Goal: Task Accomplishment & Management: Manage account settings

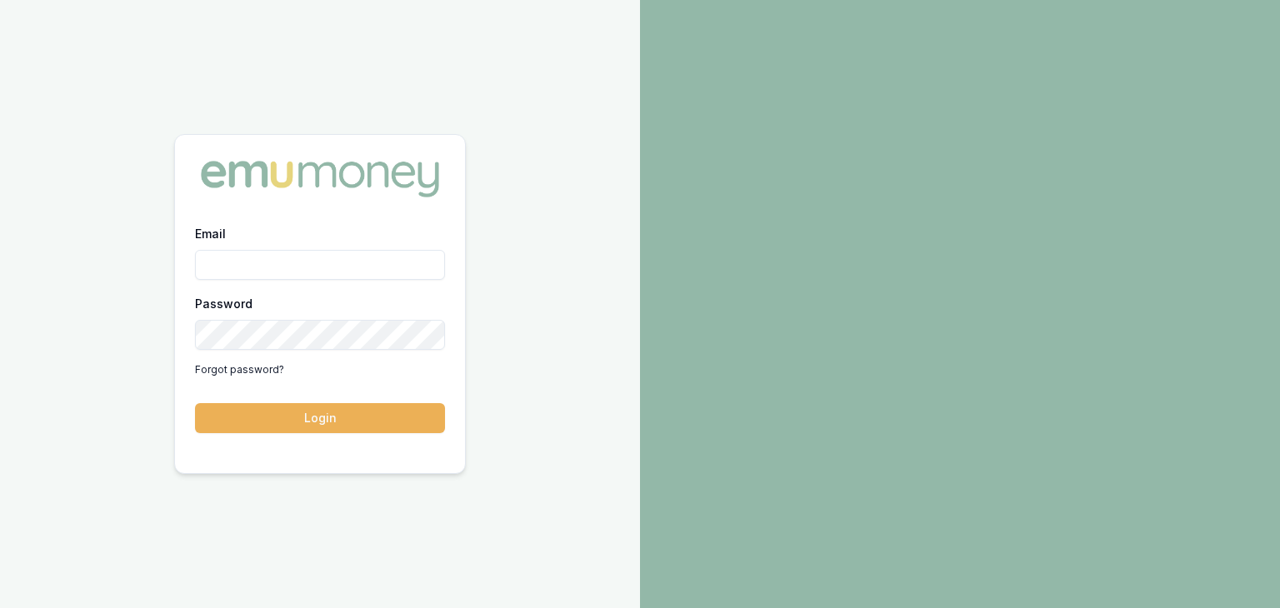
click at [350, 258] on input "Email" at bounding box center [320, 265] width 250 height 30
type input "baron.ketterman@emumoney.com.au"
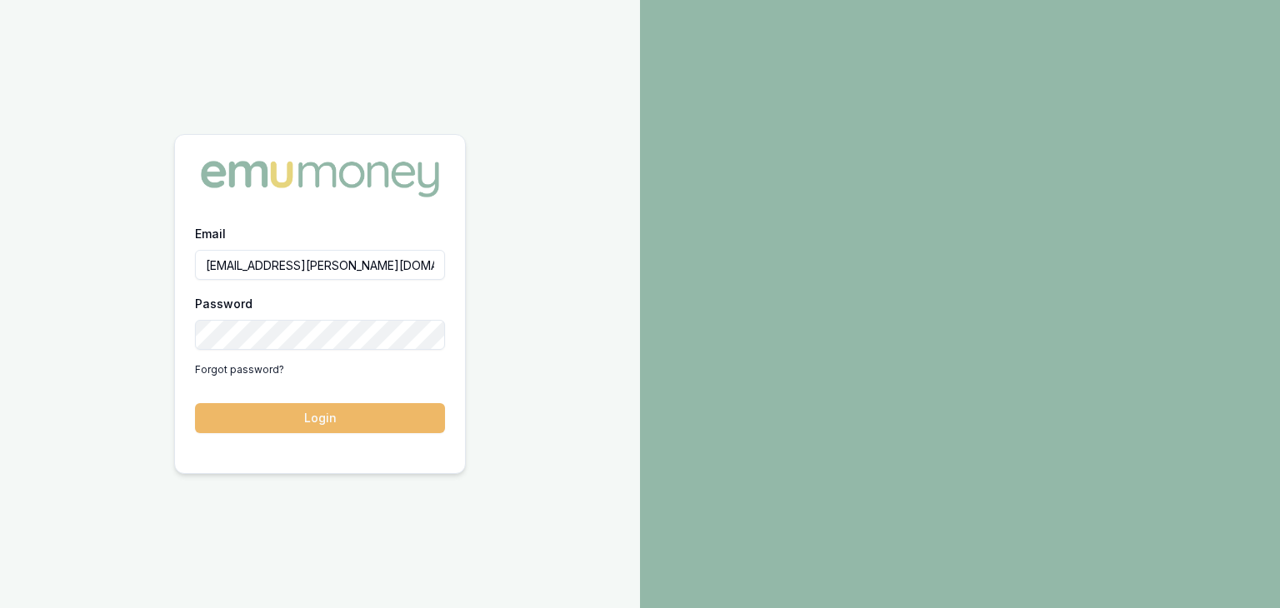
click at [257, 423] on button "Login" at bounding box center [320, 418] width 250 height 30
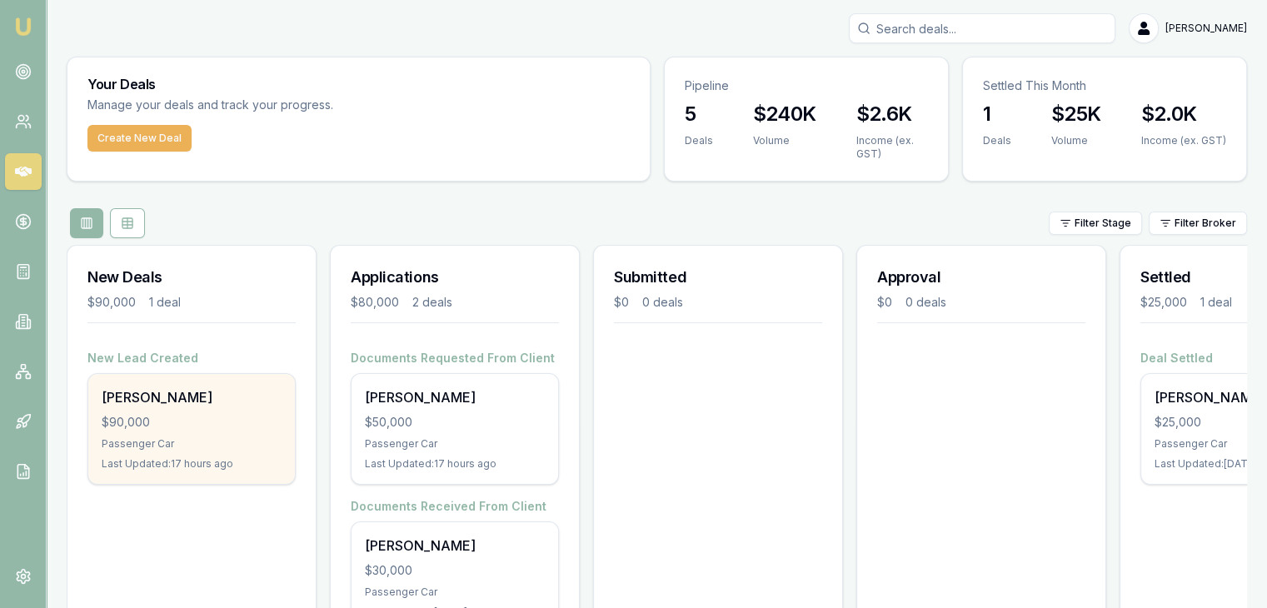
click at [157, 407] on div "[PERSON_NAME] $90,000 Passenger Car Last Updated: 17 hours ago" at bounding box center [191, 429] width 207 height 110
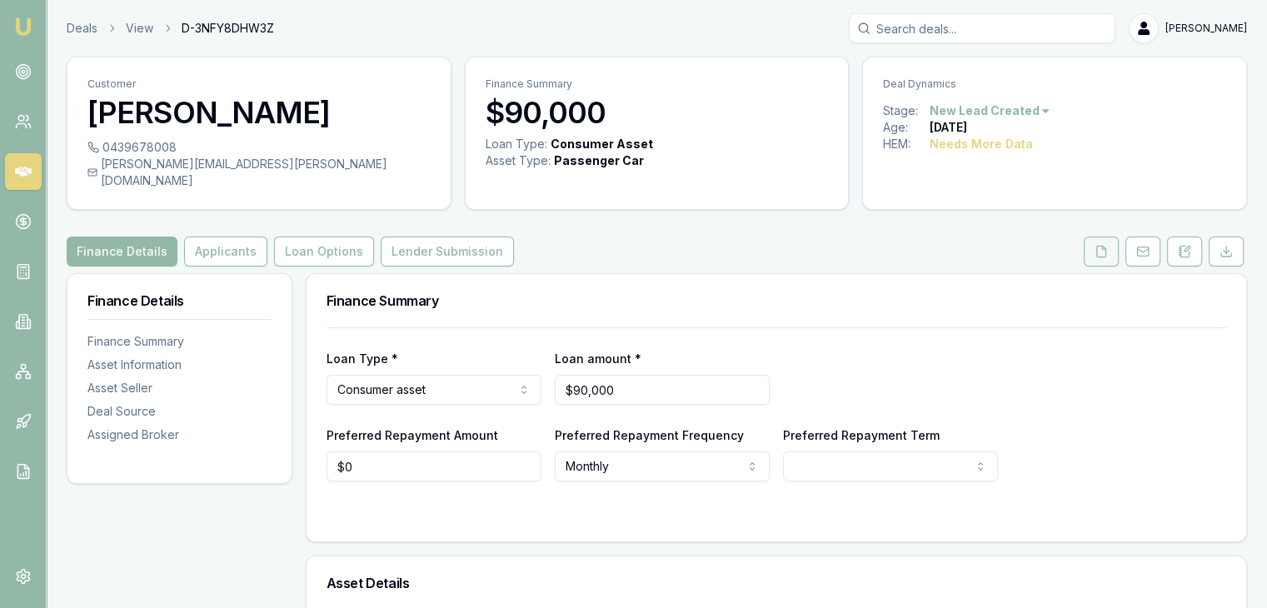
click at [1098, 246] on icon at bounding box center [1101, 251] width 9 height 11
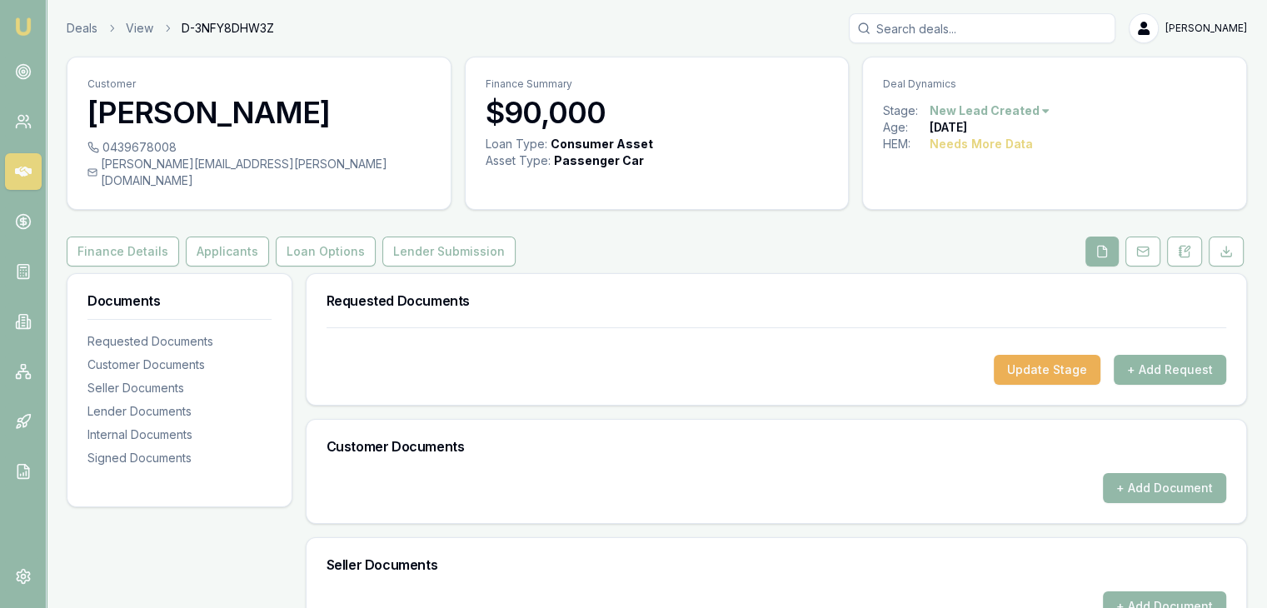
click at [1189, 355] on button "+ Add Request" at bounding box center [1170, 370] width 112 height 30
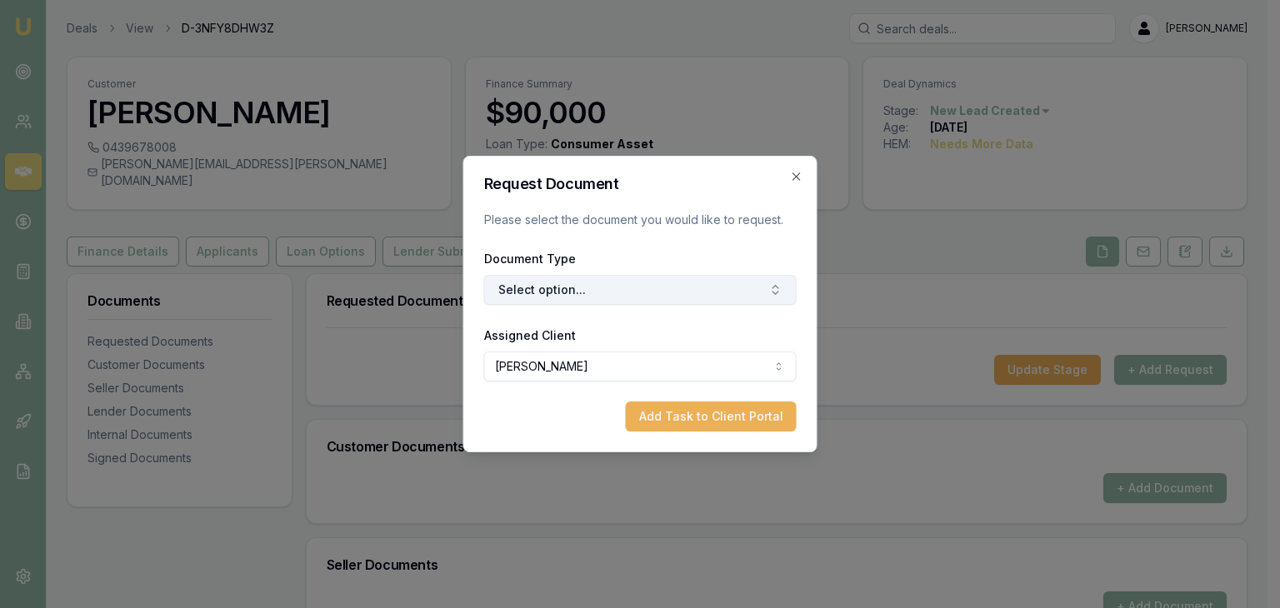
click at [543, 287] on button "Select option..." at bounding box center [640, 290] width 312 height 30
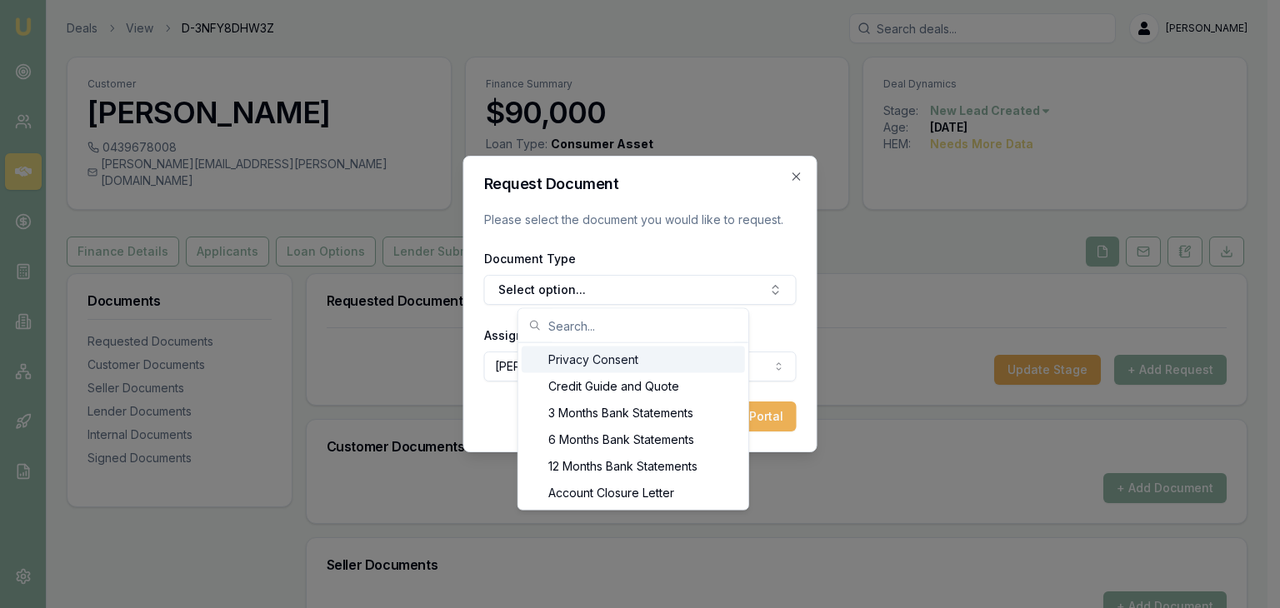
click at [575, 359] on div "Privacy Consent" at bounding box center [633, 360] width 223 height 27
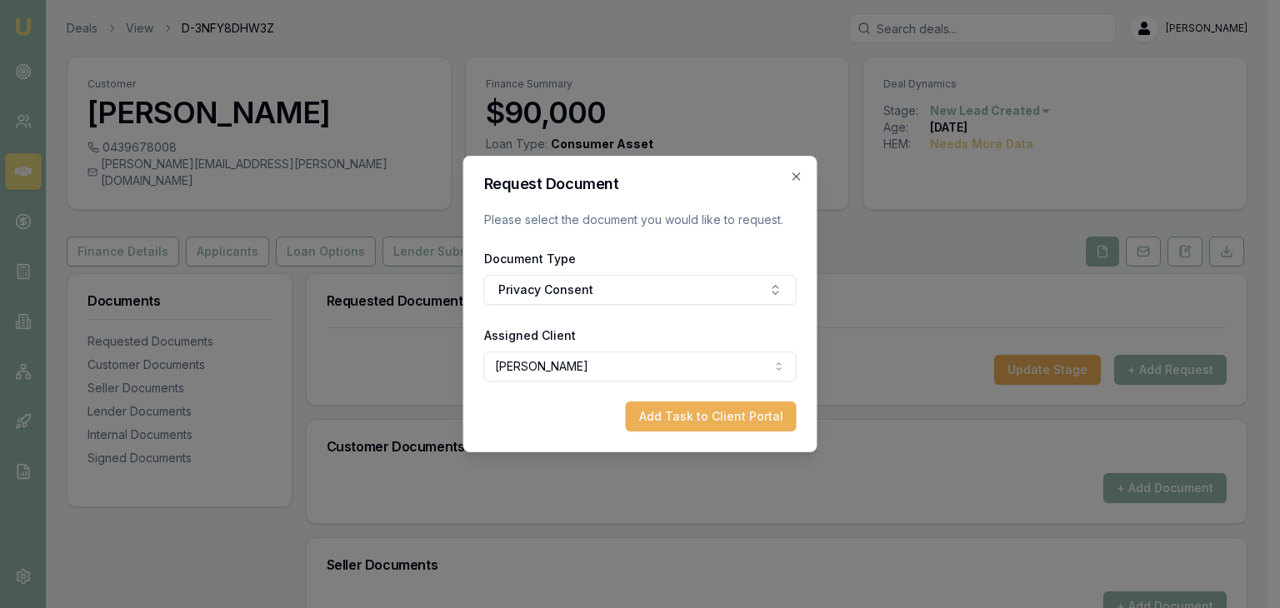
click at [660, 421] on button "Add Task to Client Portal" at bounding box center [711, 417] width 171 height 30
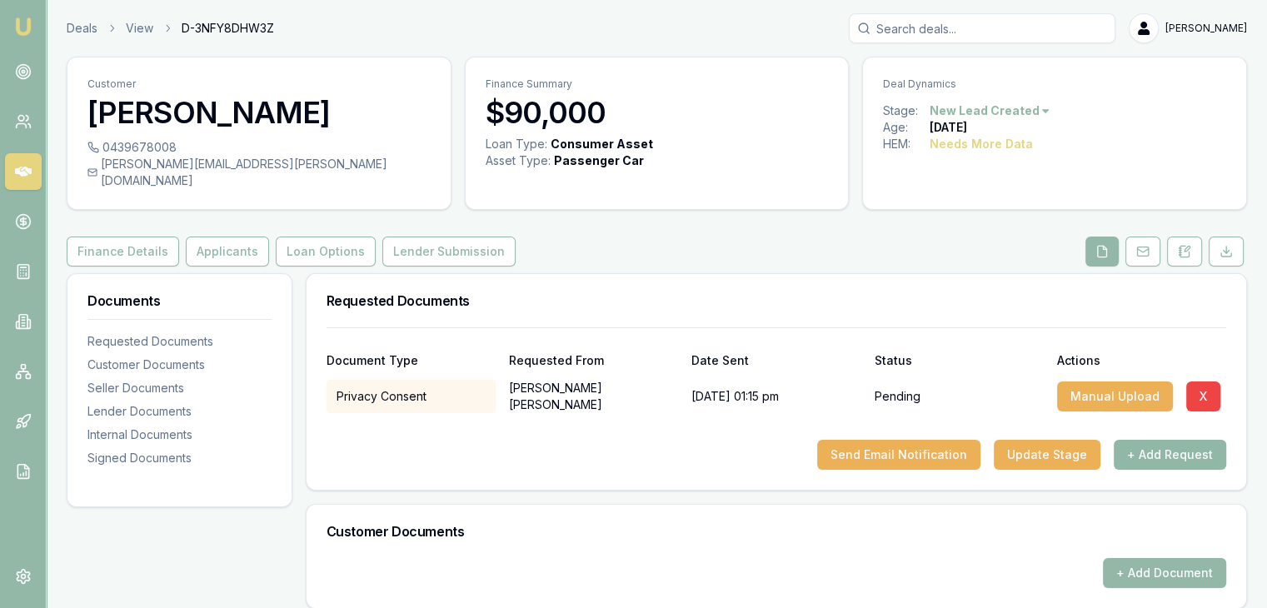
click at [1148, 440] on button "+ Add Request" at bounding box center [1170, 455] width 112 height 30
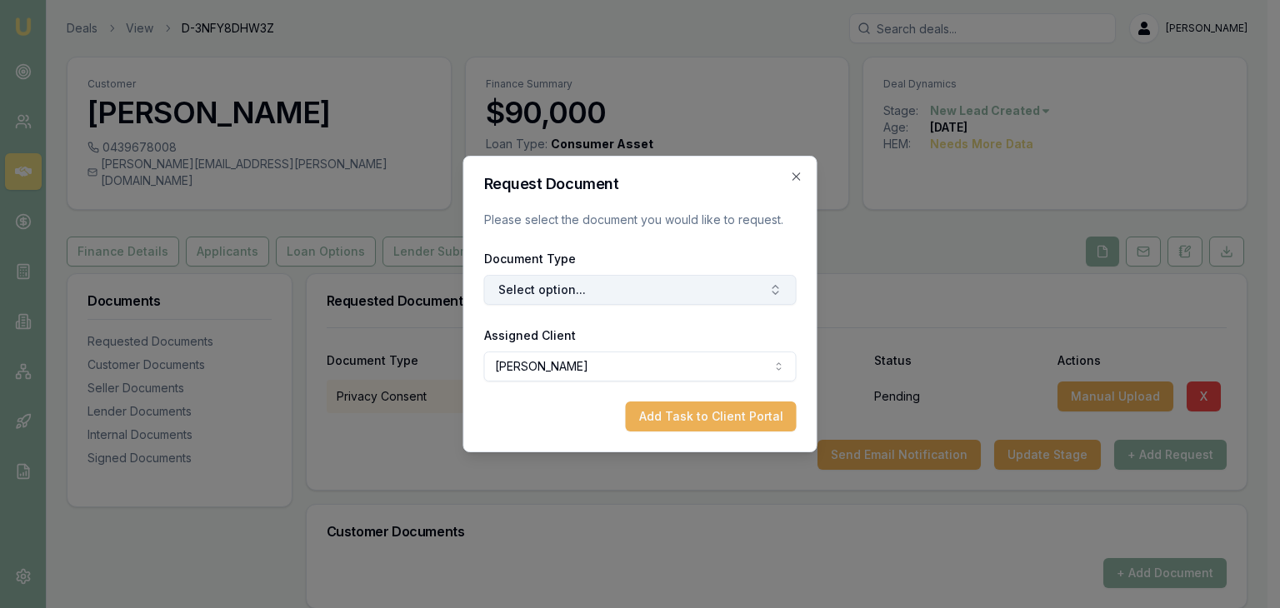
click at [548, 290] on button "Select option..." at bounding box center [640, 290] width 312 height 30
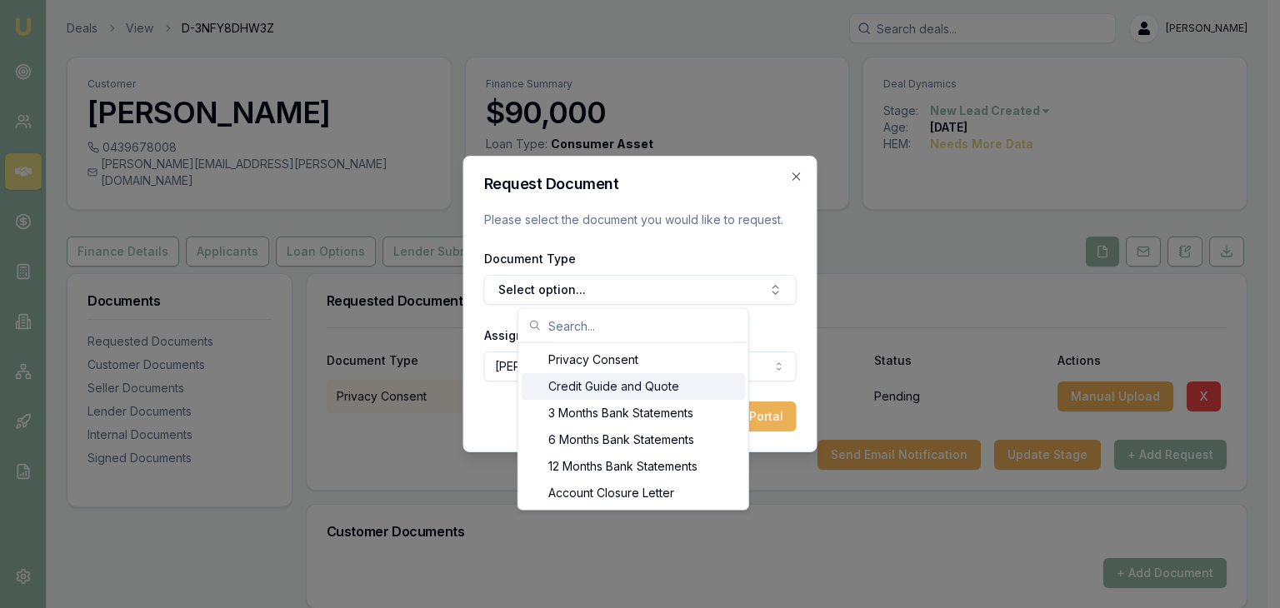
click at [565, 385] on div "Credit Guide and Quote" at bounding box center [633, 386] width 223 height 27
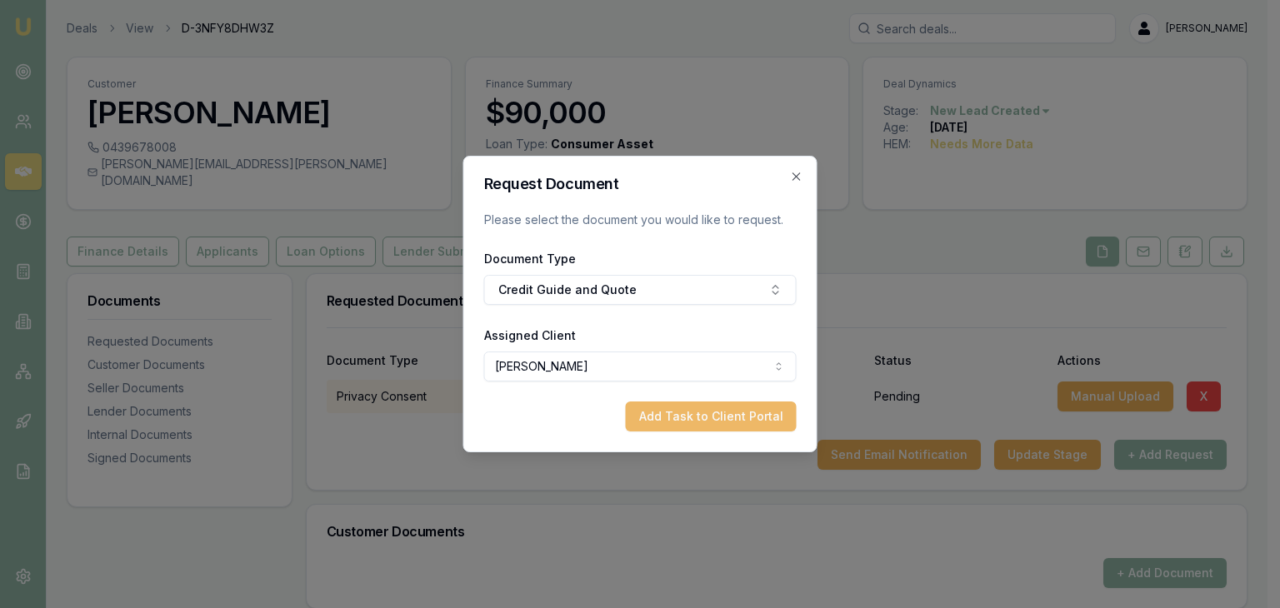
click at [701, 414] on button "Add Task to Client Portal" at bounding box center [711, 417] width 171 height 30
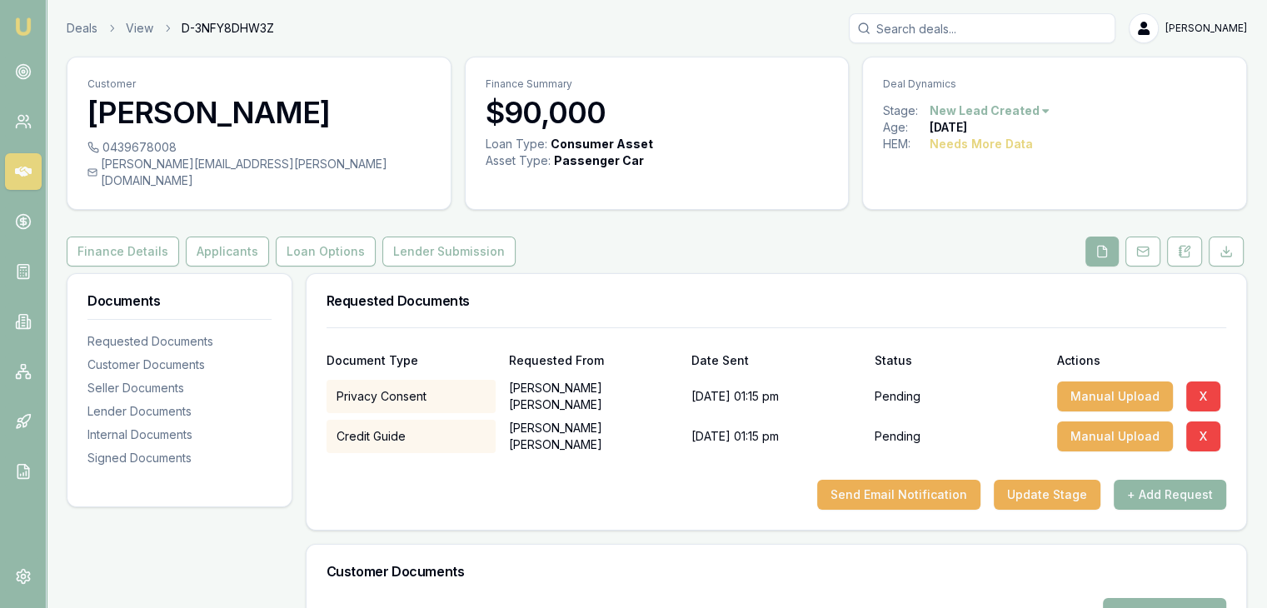
click at [1157, 481] on button "+ Add Request" at bounding box center [1170, 495] width 112 height 30
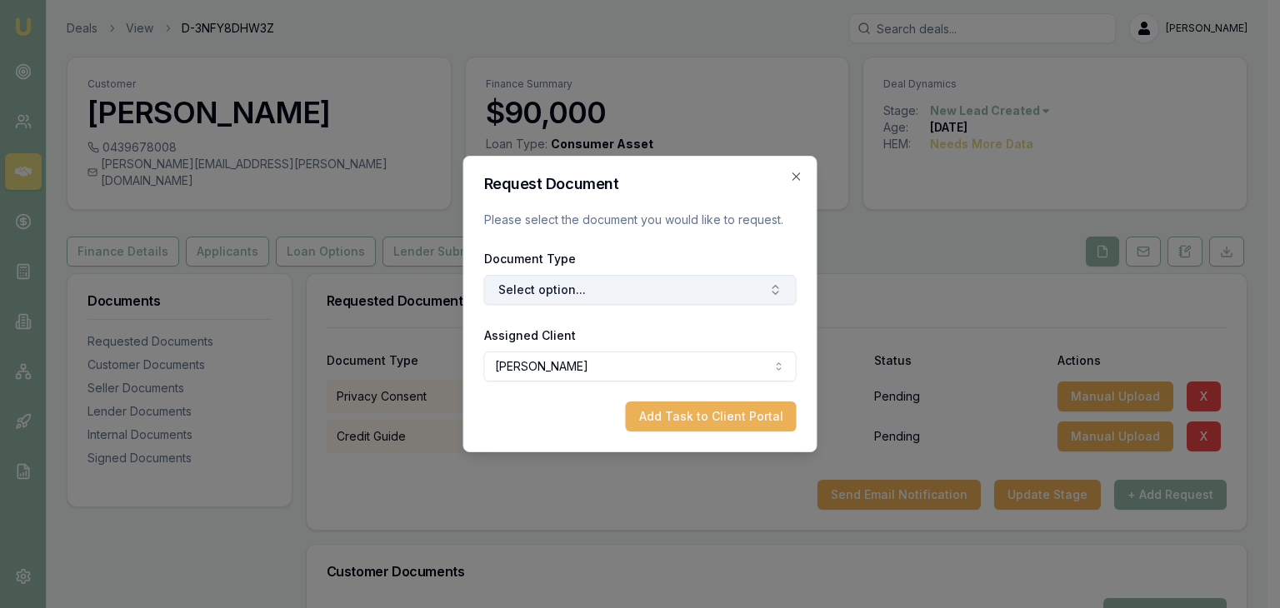
click at [527, 289] on button "Select option..." at bounding box center [640, 290] width 312 height 30
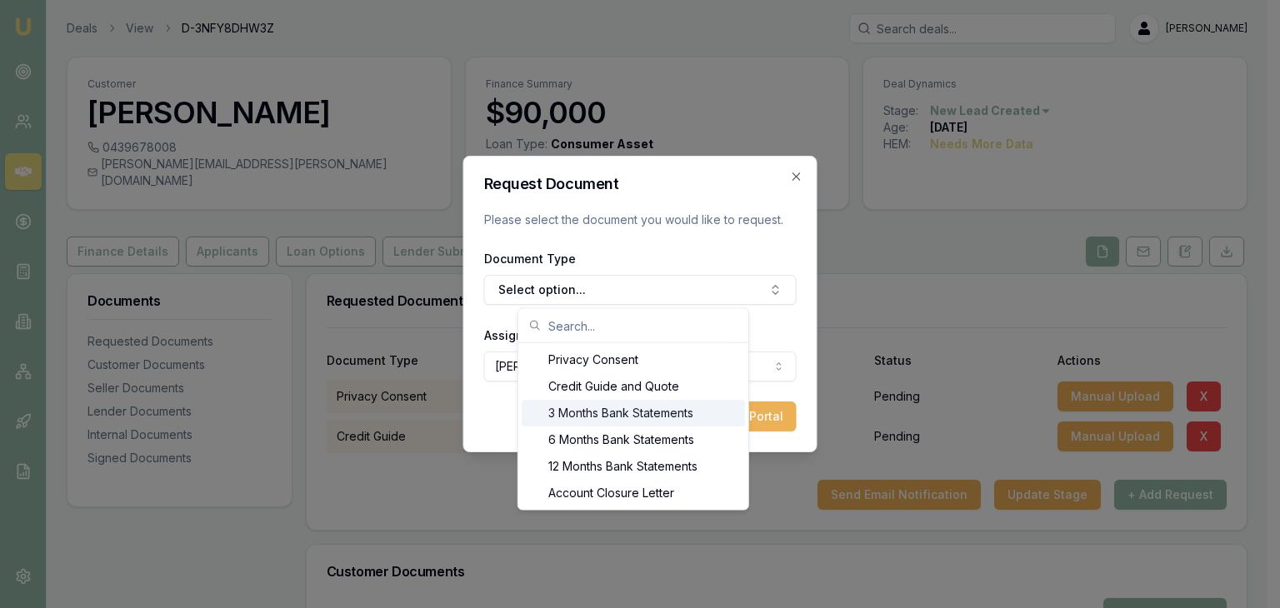
click at [563, 411] on div "3 Months Bank Statements" at bounding box center [633, 413] width 223 height 27
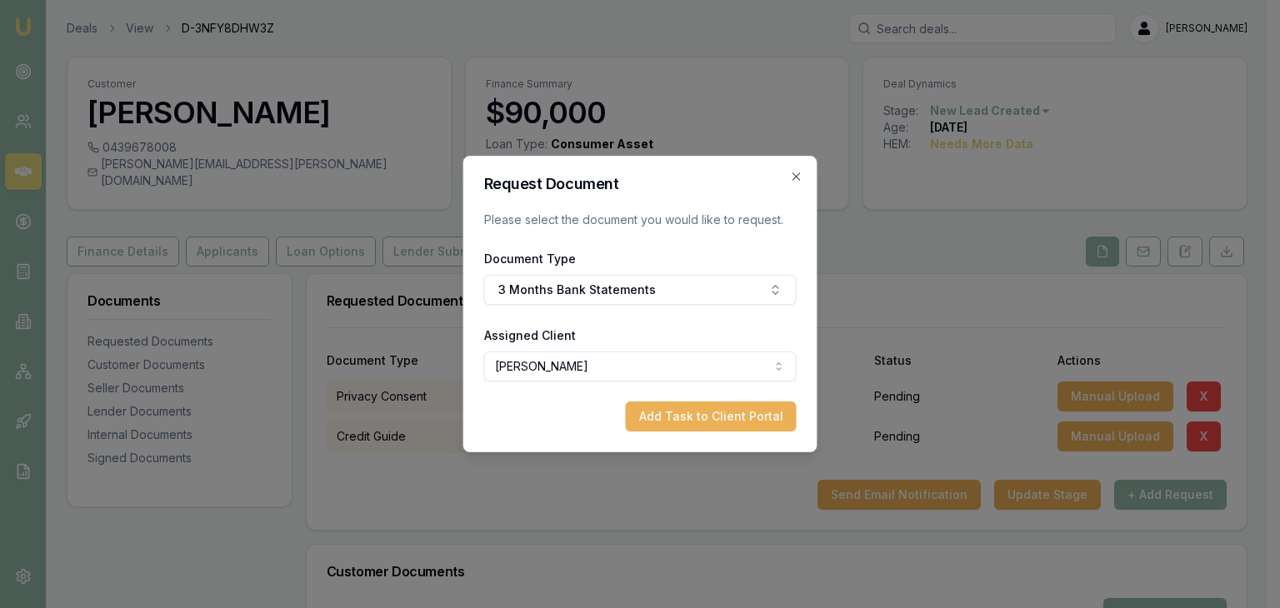
click at [662, 416] on button "Add Task to Client Portal" at bounding box center [711, 417] width 171 height 30
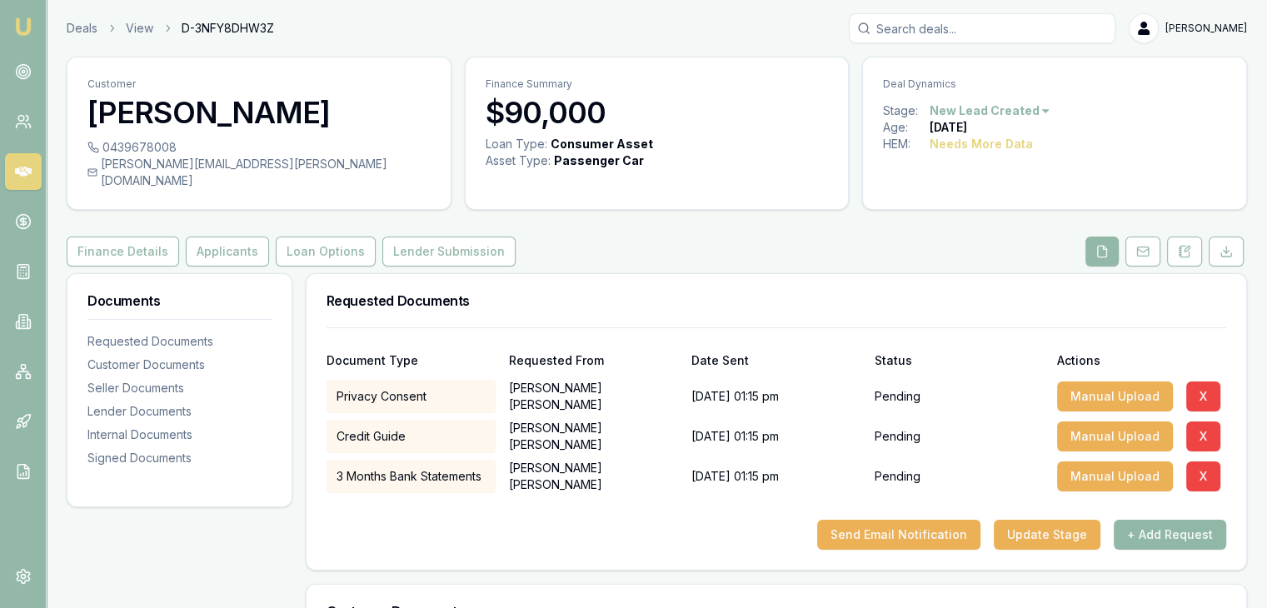
click at [1167, 520] on button "+ Add Request" at bounding box center [1170, 535] width 112 height 30
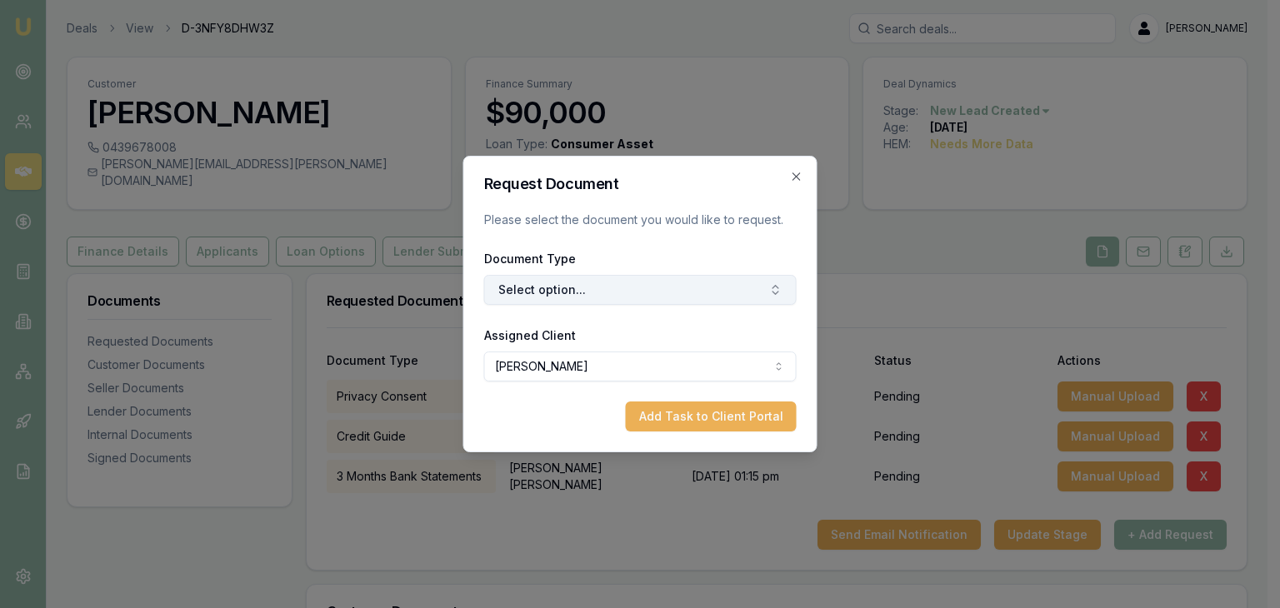
click at [689, 290] on button "Select option..." at bounding box center [640, 290] width 312 height 30
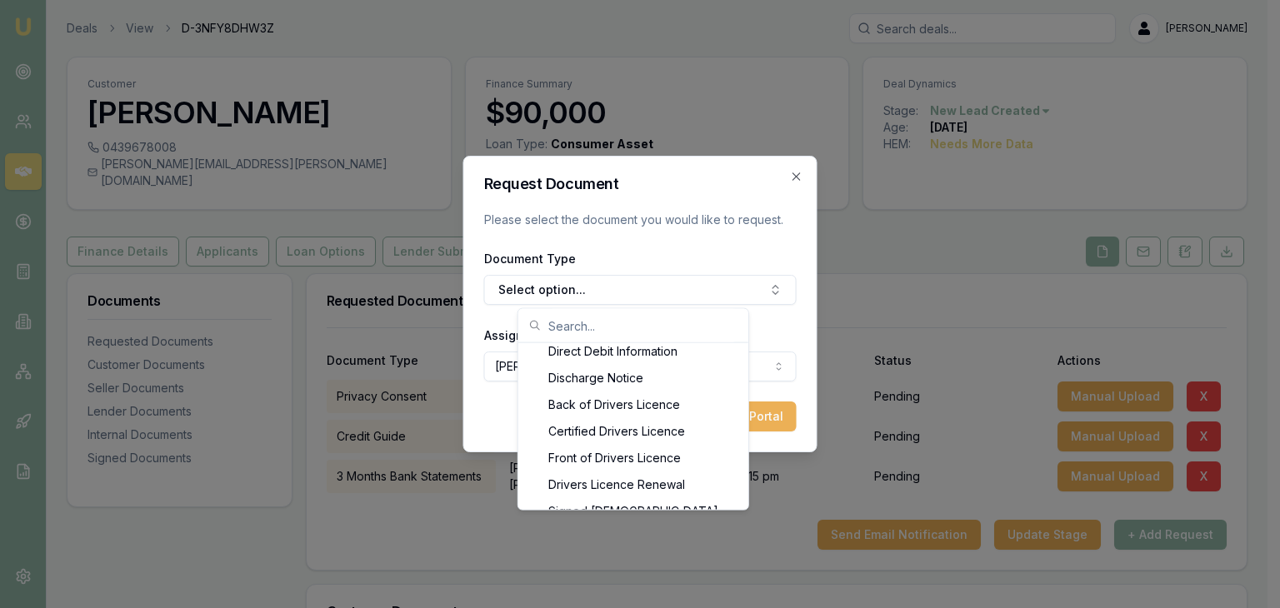
scroll to position [796, 0]
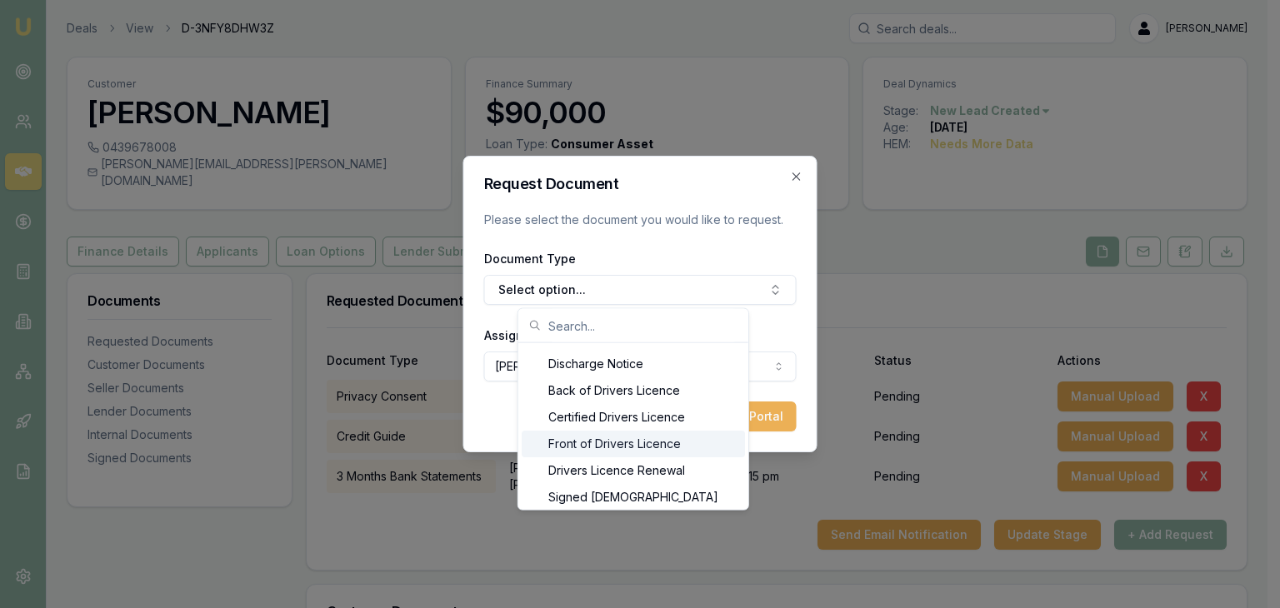
click at [647, 446] on div "Front of Drivers Licence" at bounding box center [633, 444] width 223 height 27
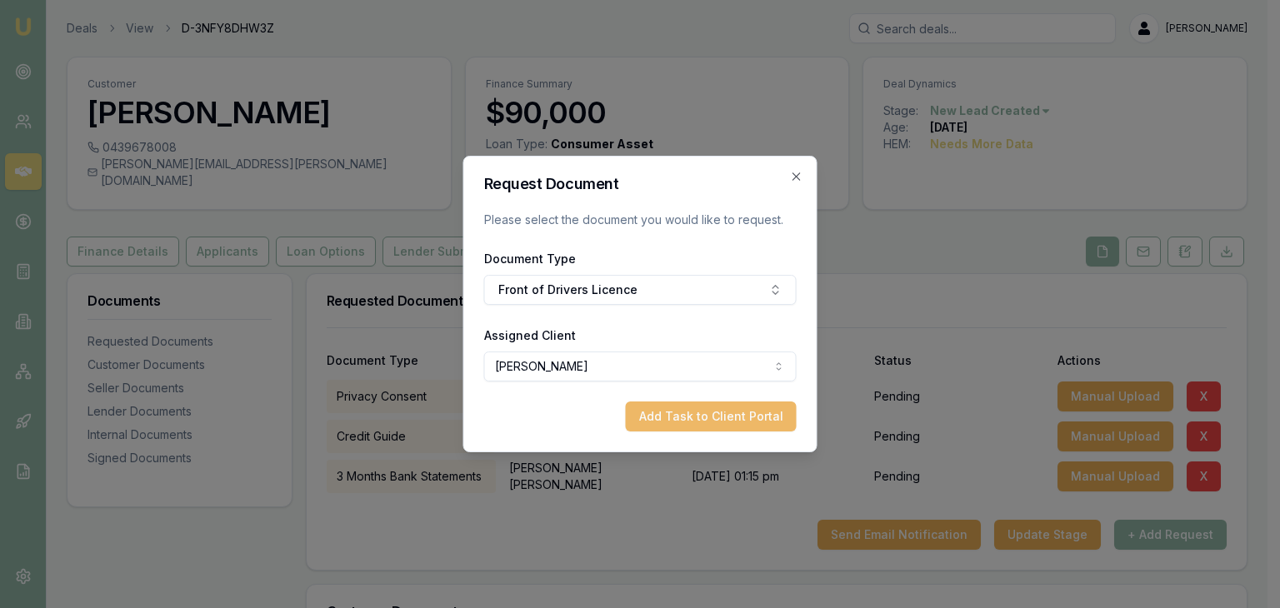
click at [703, 418] on button "Add Task to Client Portal" at bounding box center [711, 417] width 171 height 30
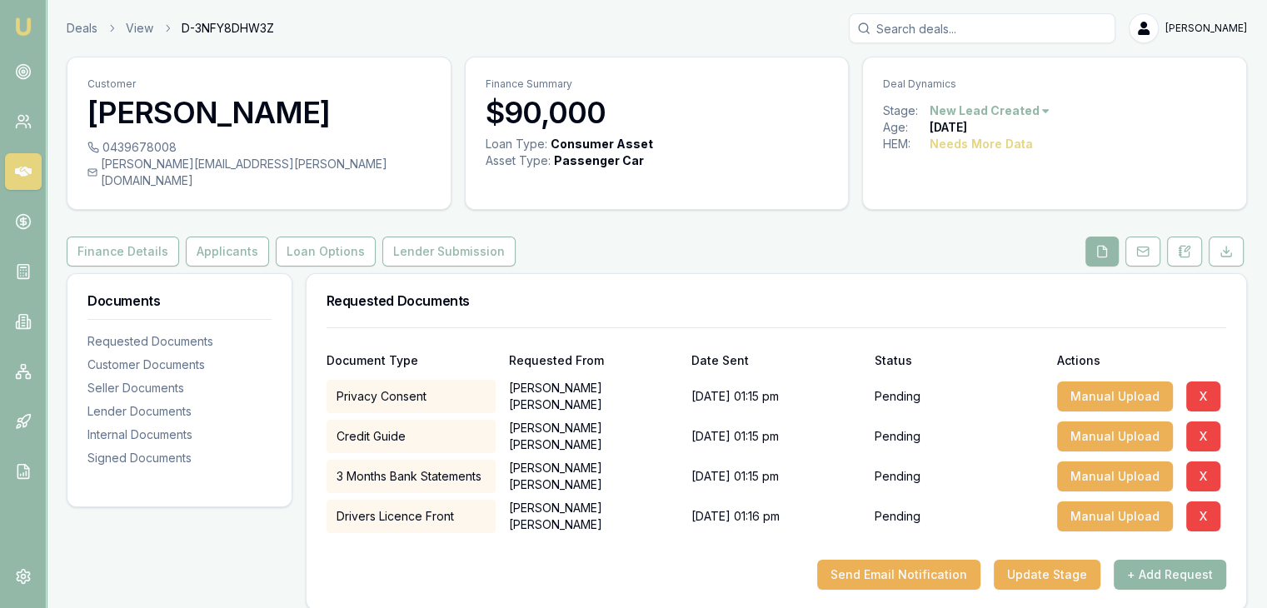
click at [1156, 560] on button "+ Add Request" at bounding box center [1170, 575] width 112 height 30
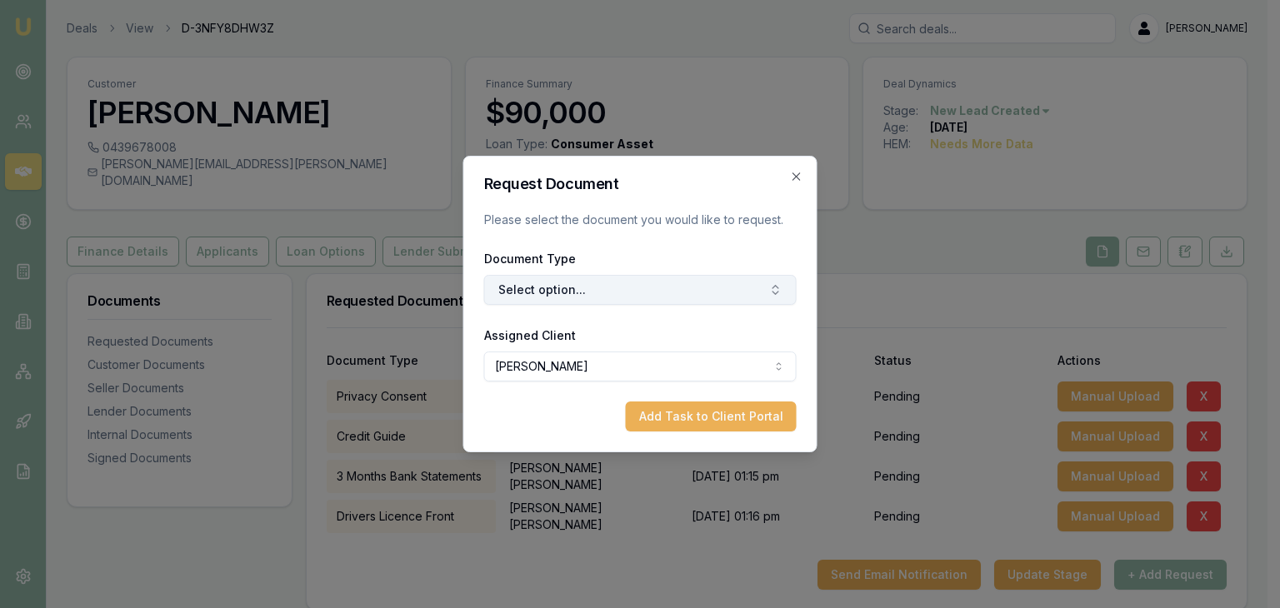
click at [703, 291] on button "Select option..." at bounding box center [640, 290] width 312 height 30
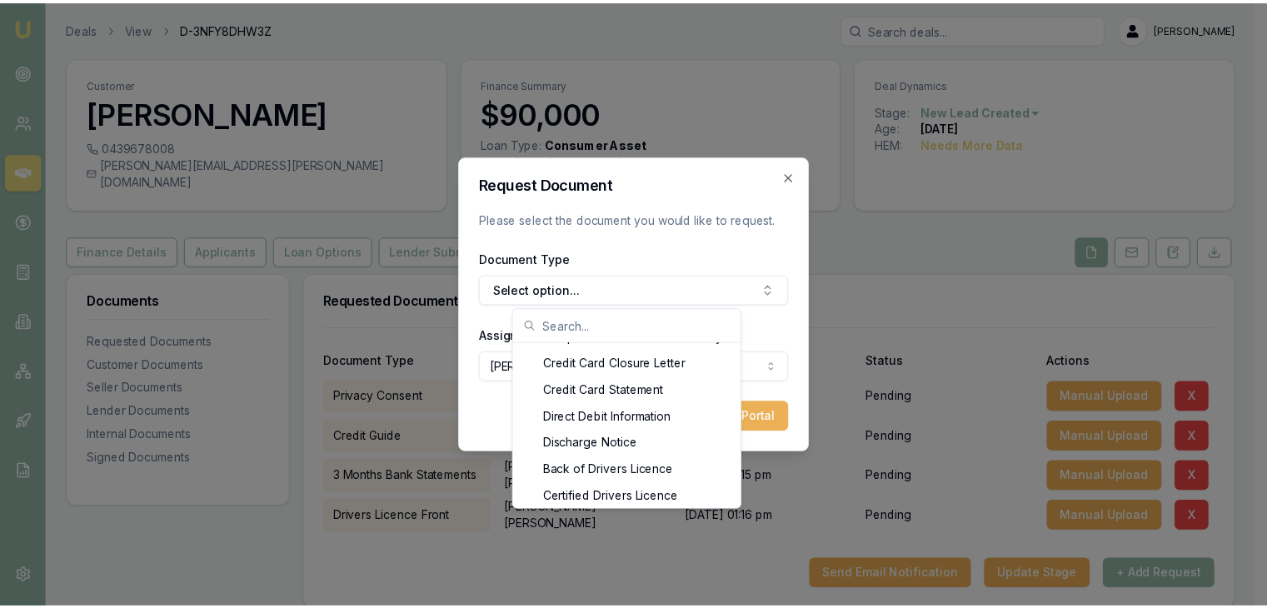
scroll to position [729, 0]
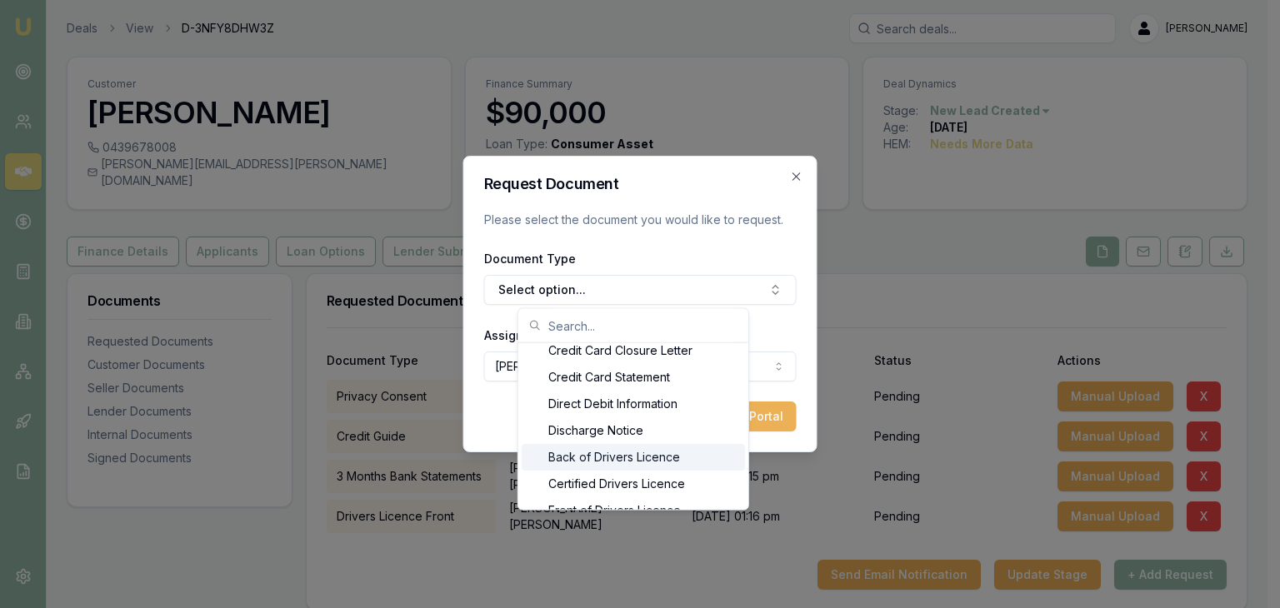
click at [652, 457] on div "Back of Drivers Licence" at bounding box center [633, 457] width 223 height 27
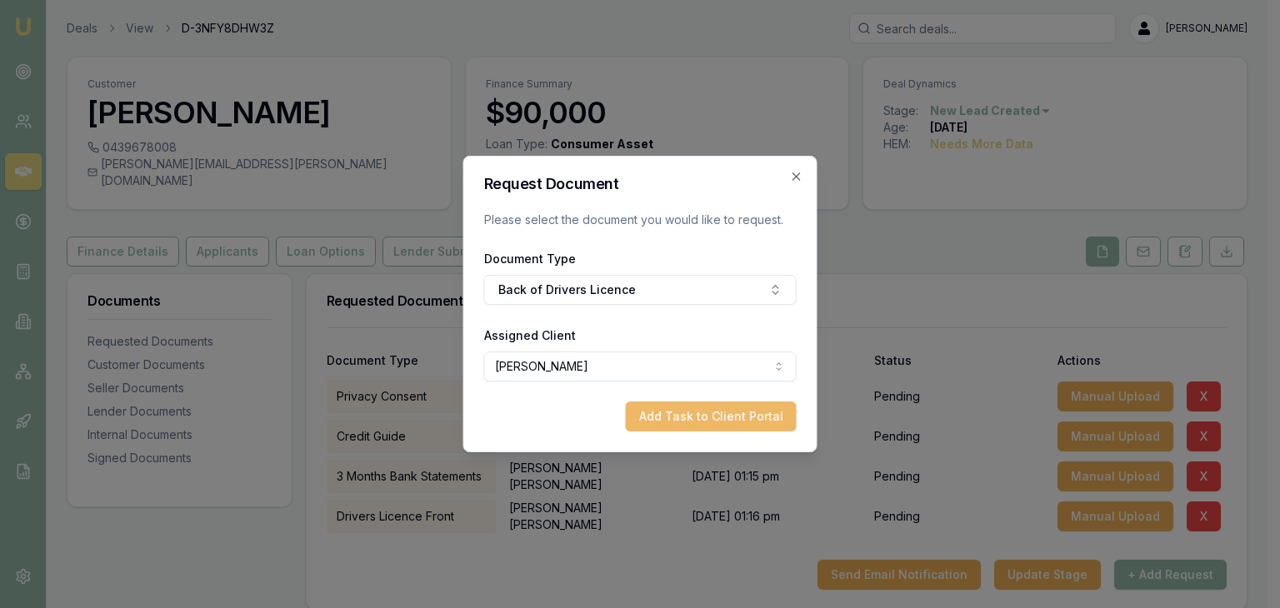
click at [704, 416] on button "Add Task to Client Portal" at bounding box center [711, 417] width 171 height 30
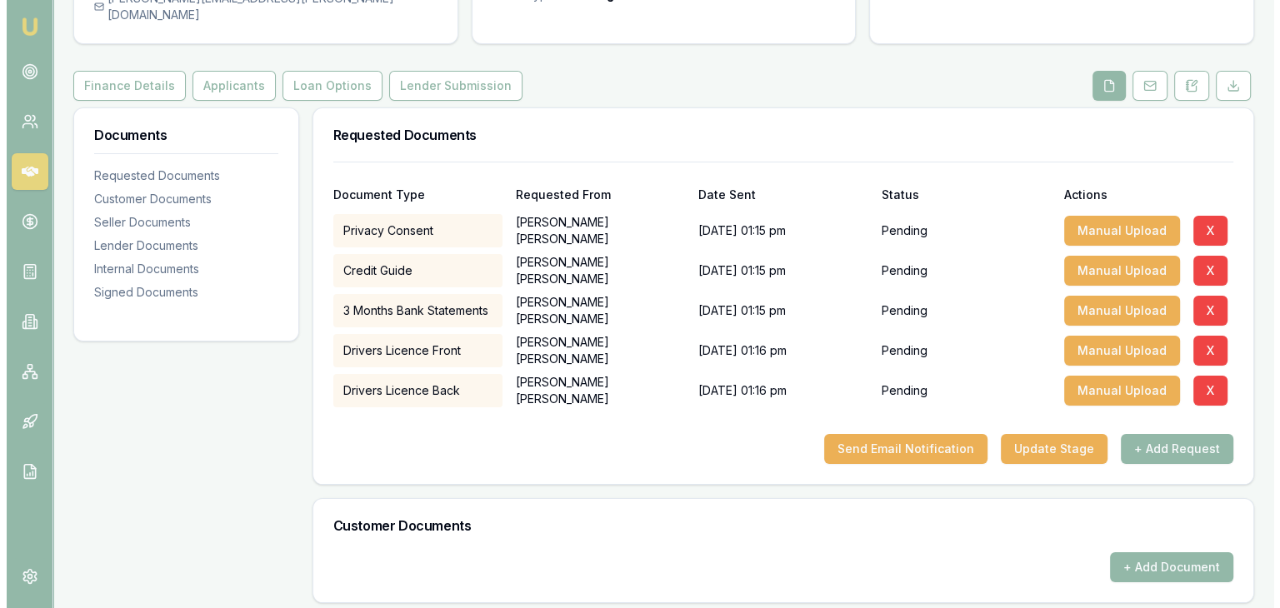
scroll to position [167, 0]
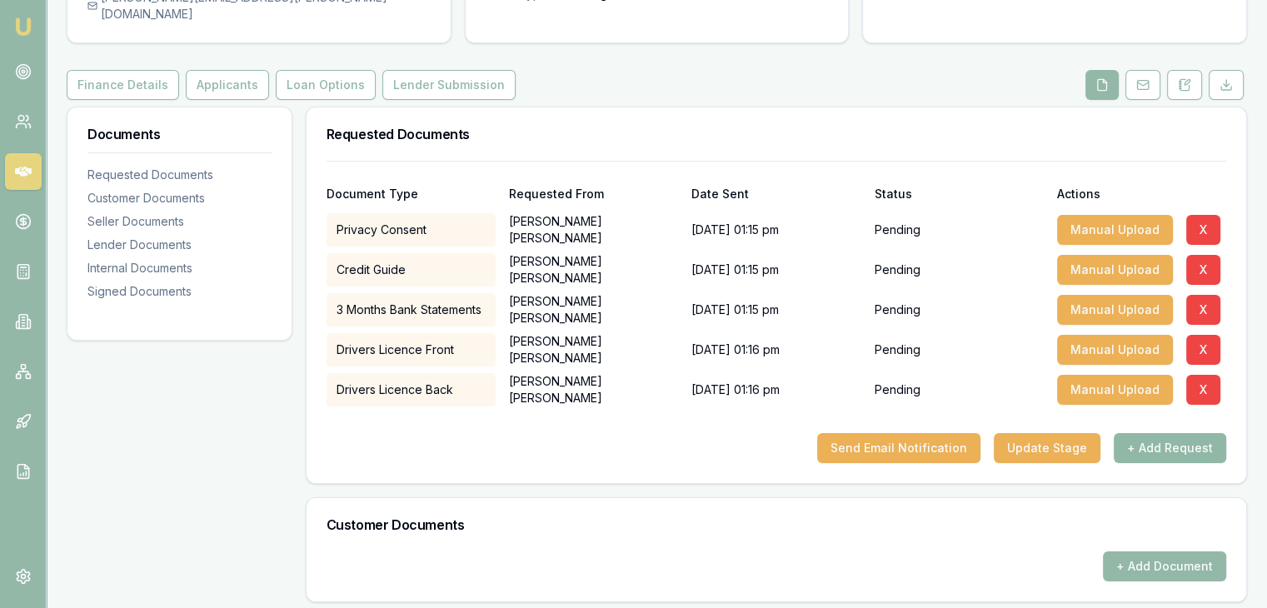
click at [1156, 433] on button "+ Add Request" at bounding box center [1170, 448] width 112 height 30
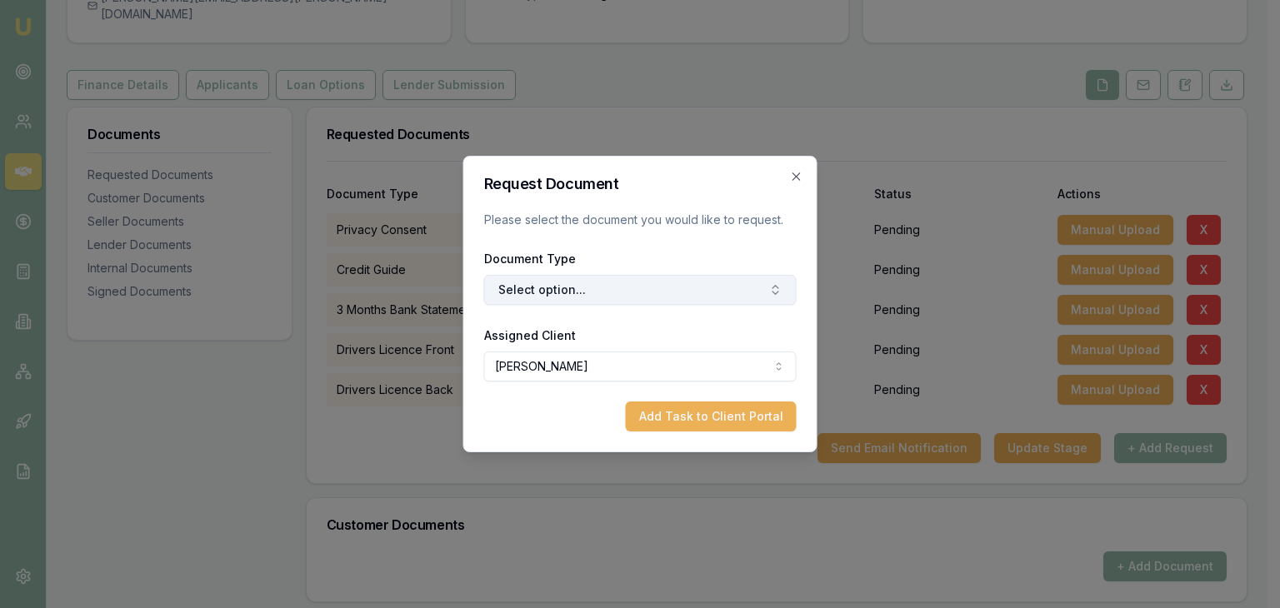
click at [567, 289] on button "Select option..." at bounding box center [640, 290] width 312 height 30
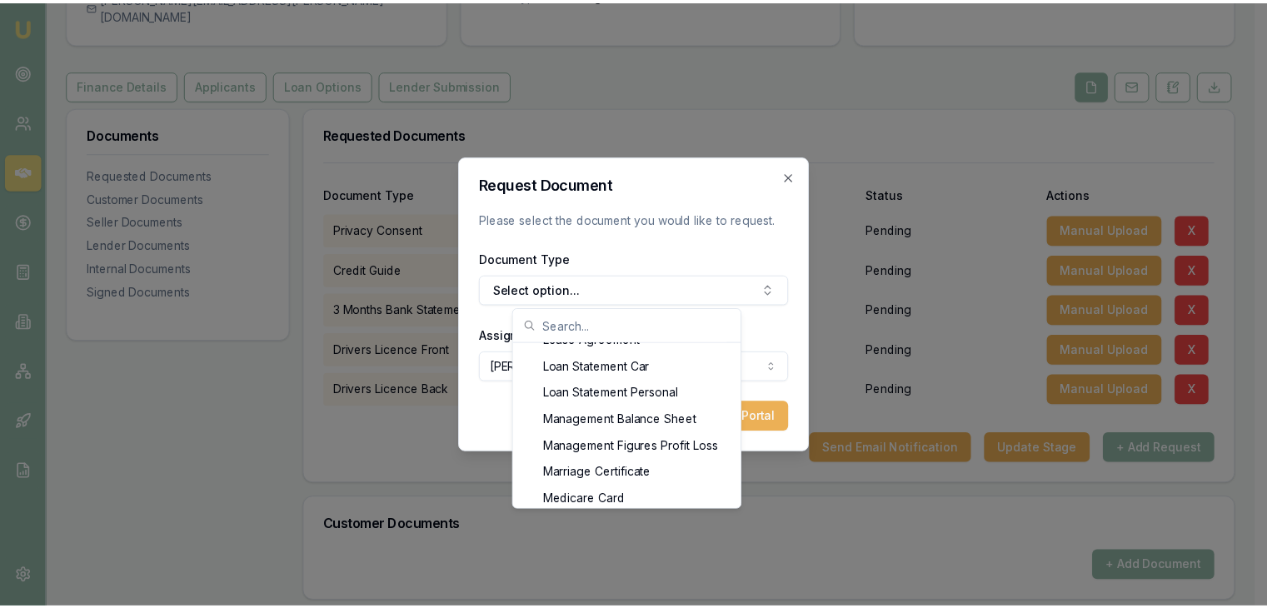
scroll to position [1127, 0]
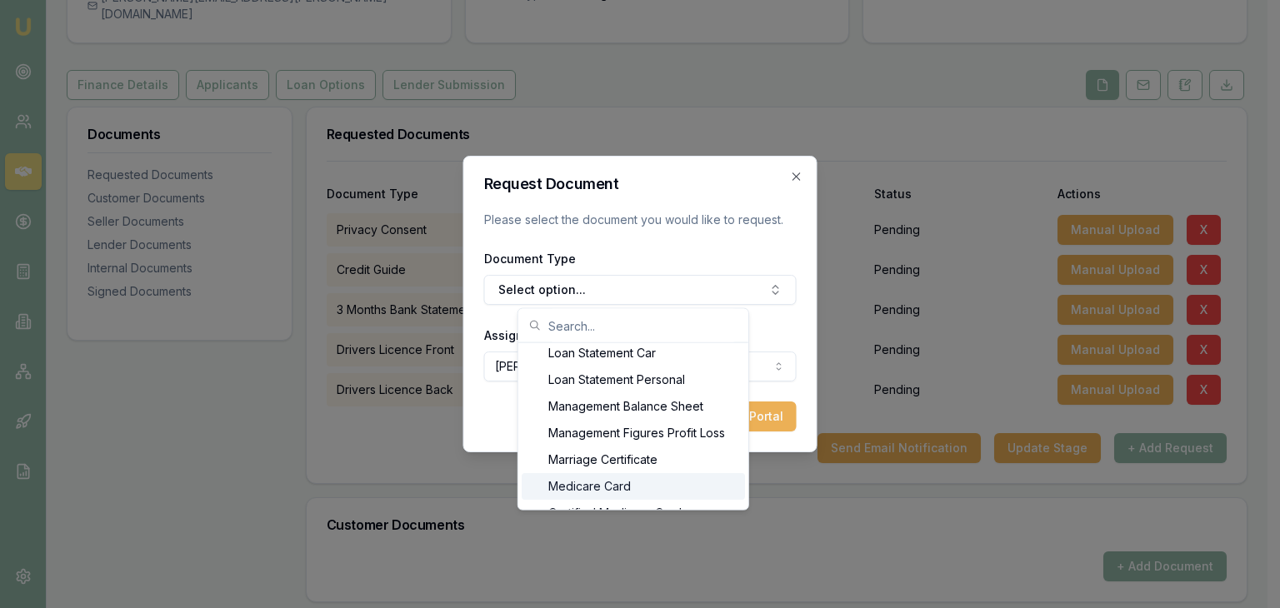
click at [614, 484] on div "Medicare Card" at bounding box center [633, 486] width 223 height 27
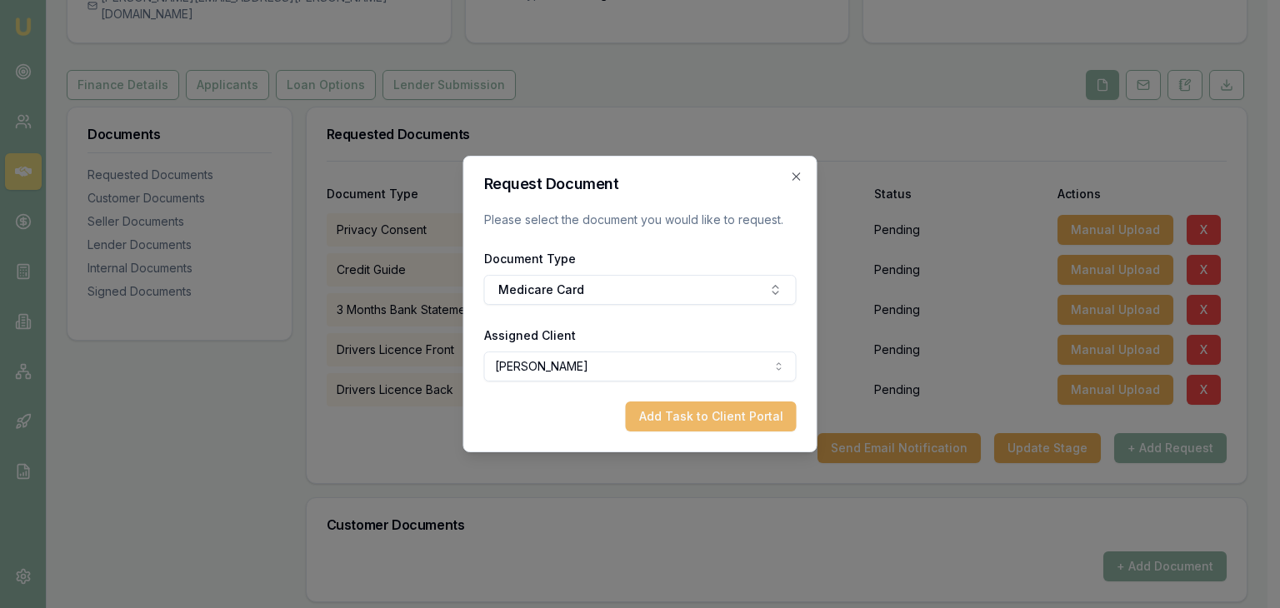
click at [669, 421] on button "Add Task to Client Portal" at bounding box center [711, 417] width 171 height 30
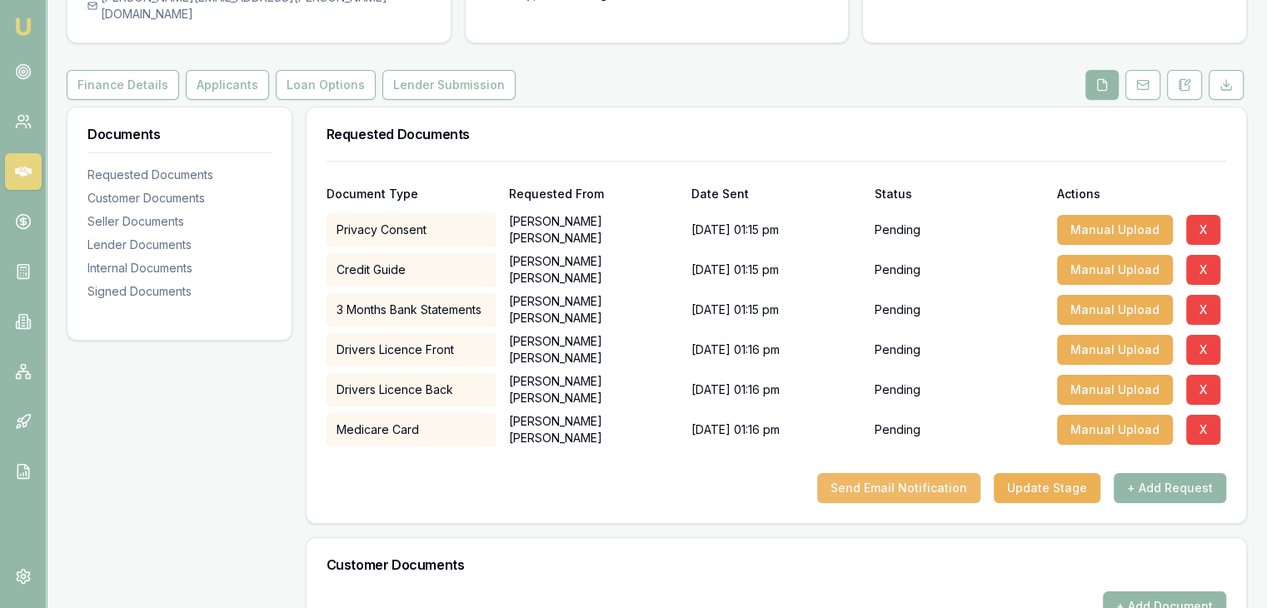
click at [915, 473] on button "Send Email Notification" at bounding box center [898, 488] width 163 height 30
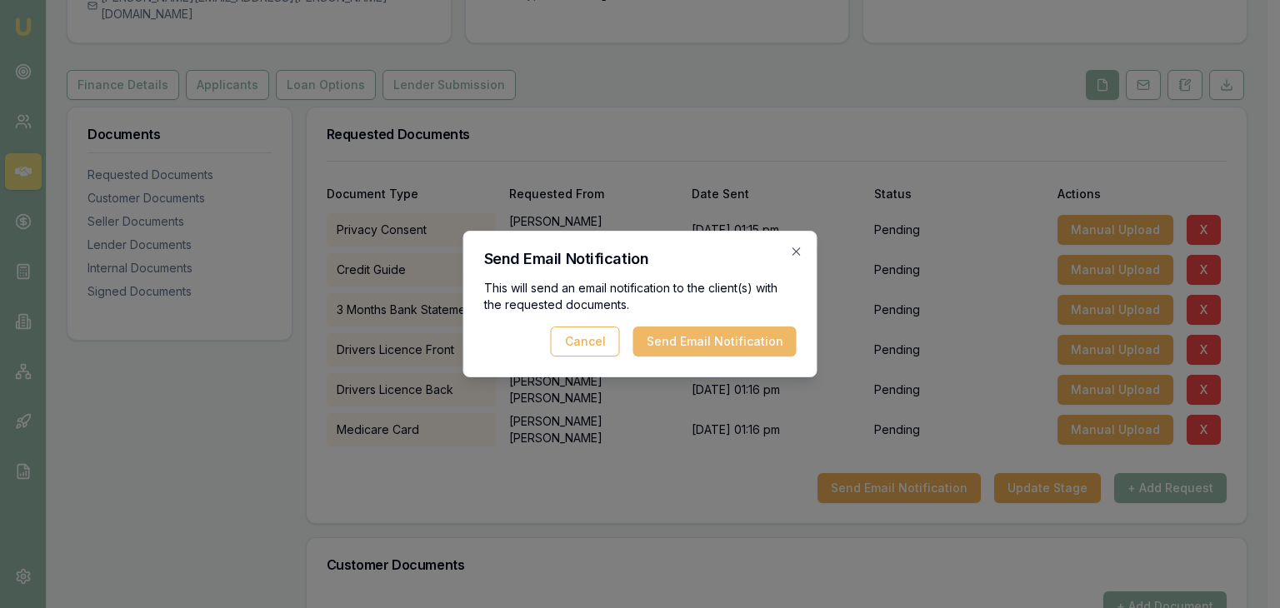
click at [679, 337] on button "Send Email Notification" at bounding box center [714, 342] width 163 height 30
